Goal: Information Seeking & Learning: Learn about a topic

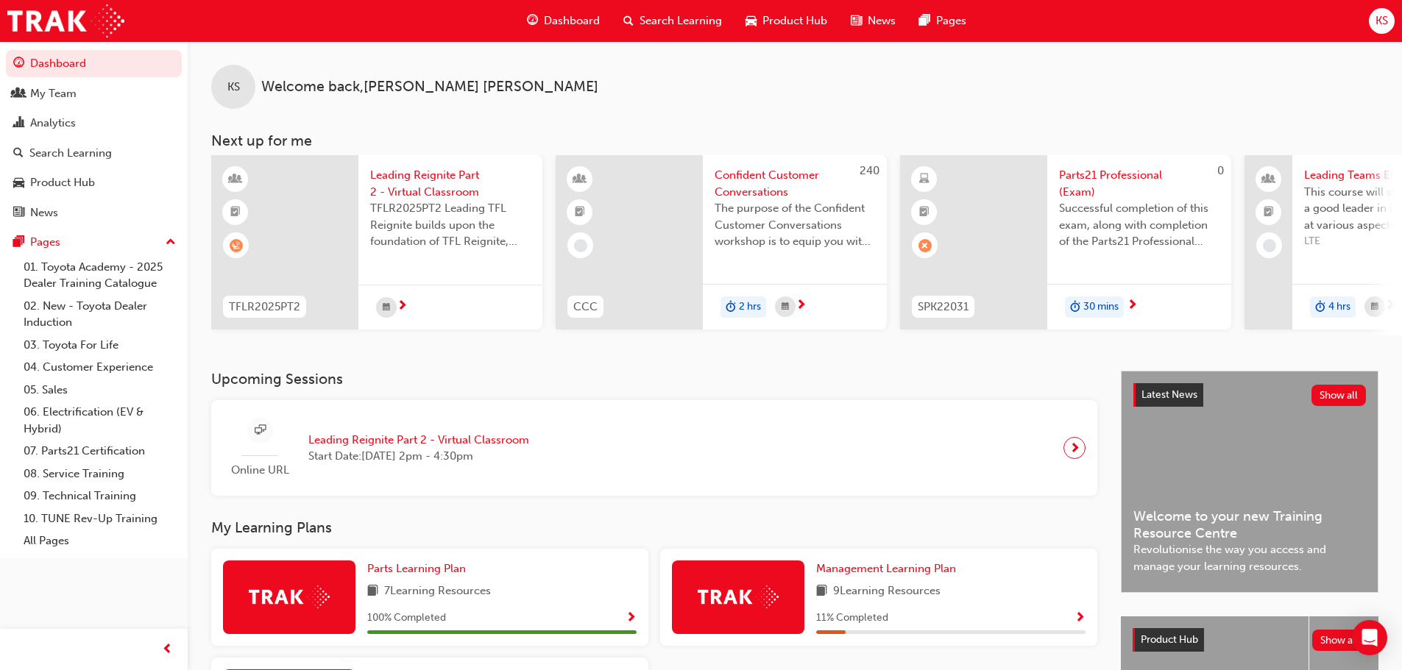
click at [1069, 454] on span "next-icon" at bounding box center [1074, 448] width 11 height 21
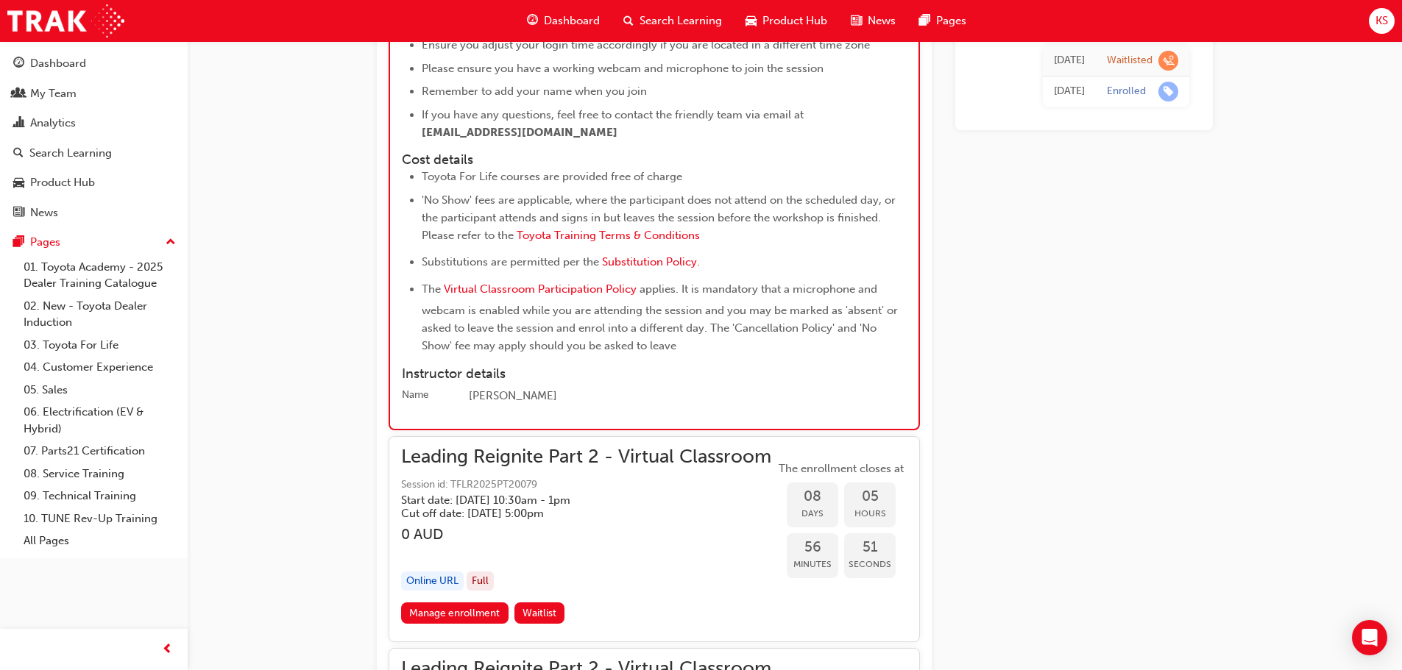
scroll to position [3507, 0]
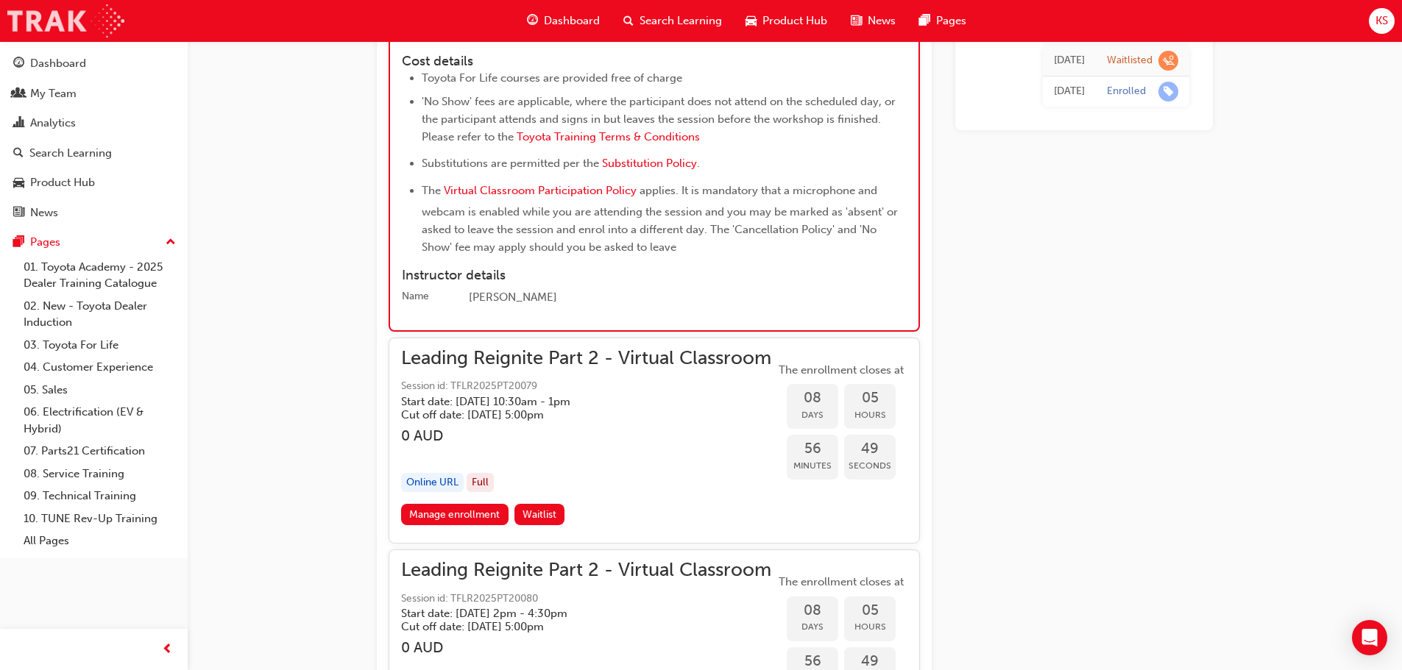
click at [80, 19] on img at bounding box center [65, 20] width 117 height 33
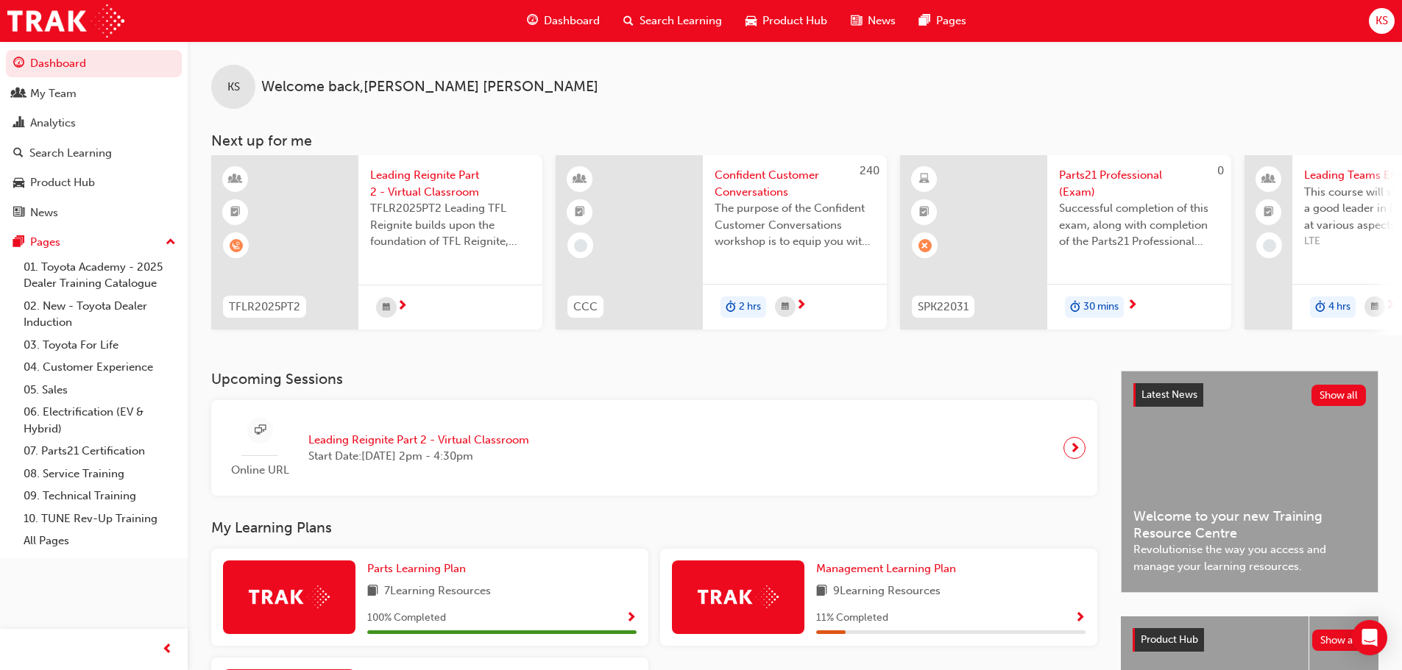
click at [653, 548] on div "My Learning Plans Parts Learning Plan 7 Learning Resources 100 % Completed Mana…" at bounding box center [666, 643] width 910 height 247
